Goal: Find specific page/section: Find specific page/section

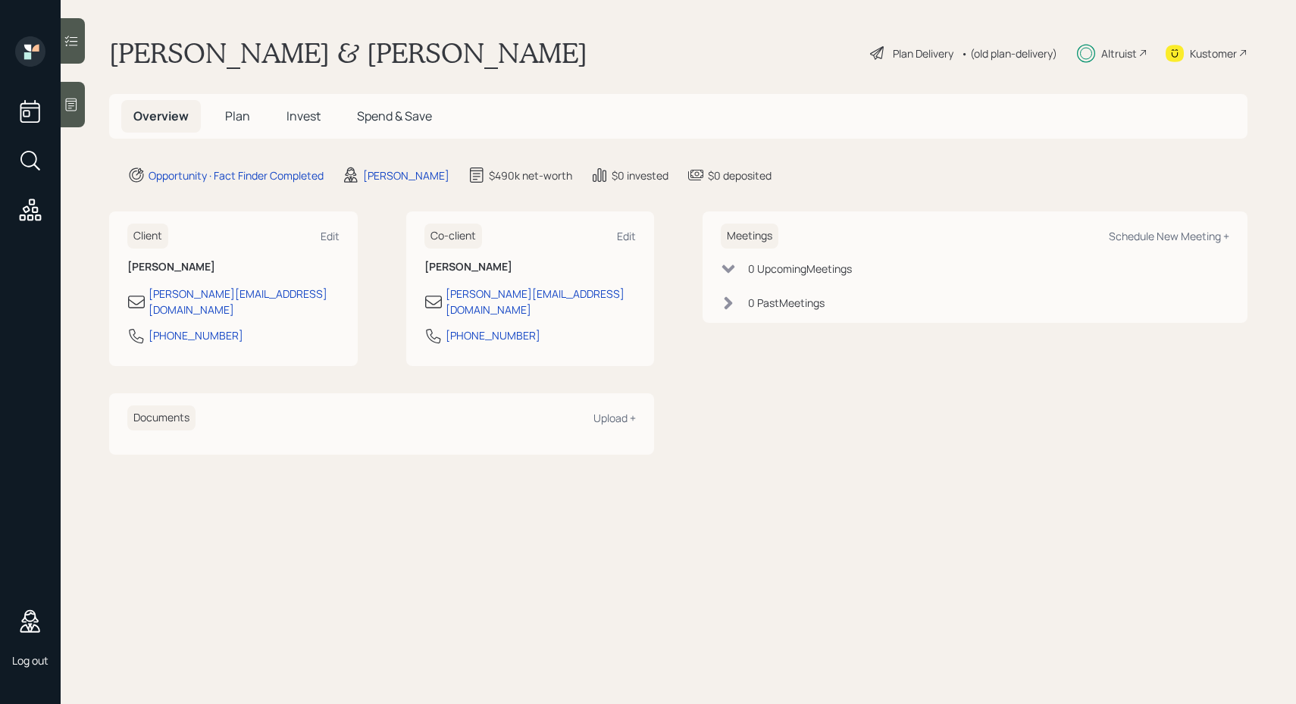
click at [769, 446] on main "[PERSON_NAME] & [PERSON_NAME] Demo Plan Delivery • (old plan-delivery) Altruist…" at bounding box center [679, 352] width 1236 height 704
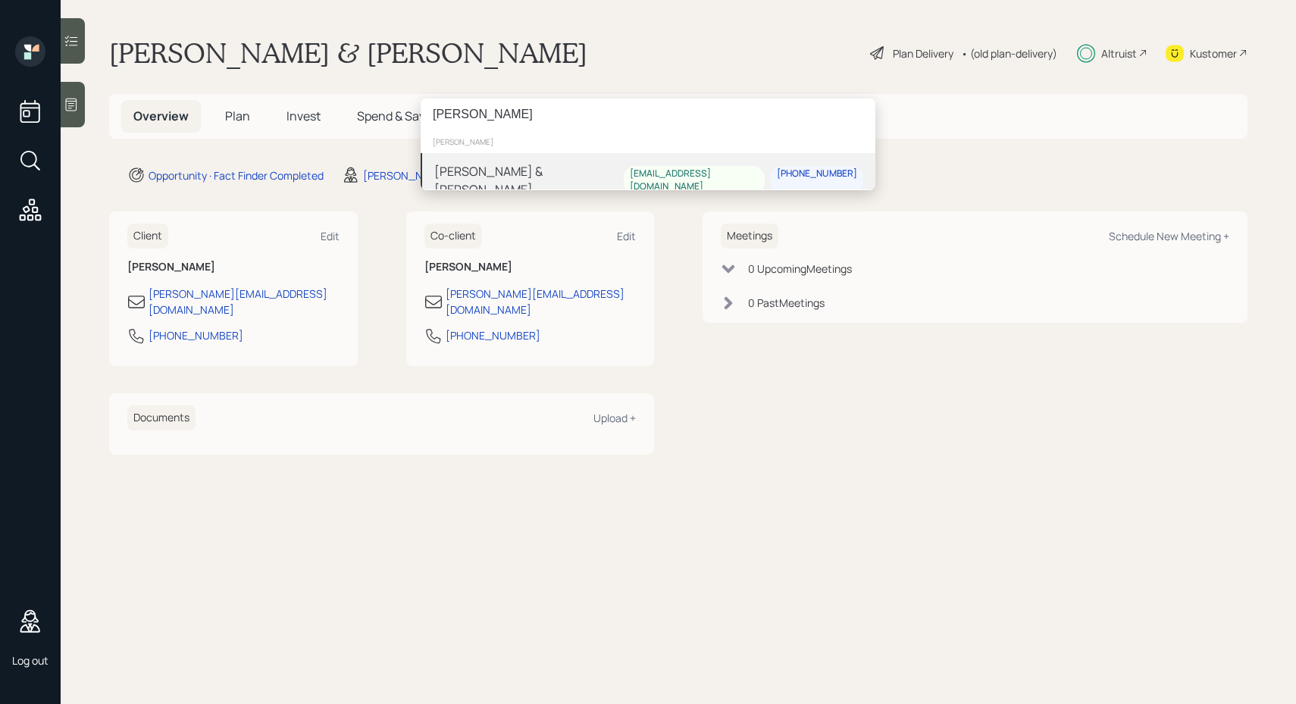
type input "[PERSON_NAME]"
click at [523, 177] on div "[PERSON_NAME] & [PERSON_NAME]" at bounding box center [529, 180] width 190 height 36
